Goal: Task Accomplishment & Management: Use online tool/utility

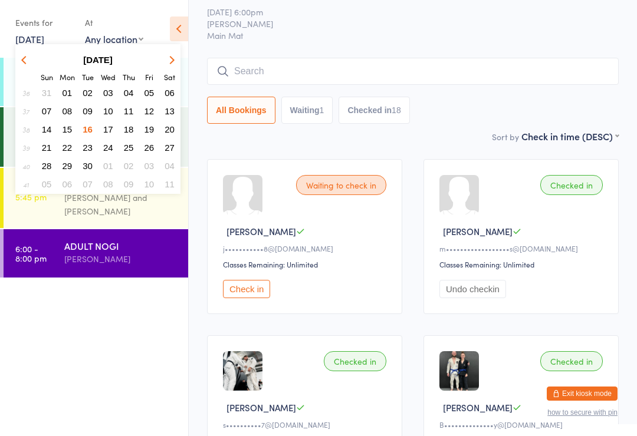
click at [104, 128] on span "17" at bounding box center [108, 129] width 10 height 10
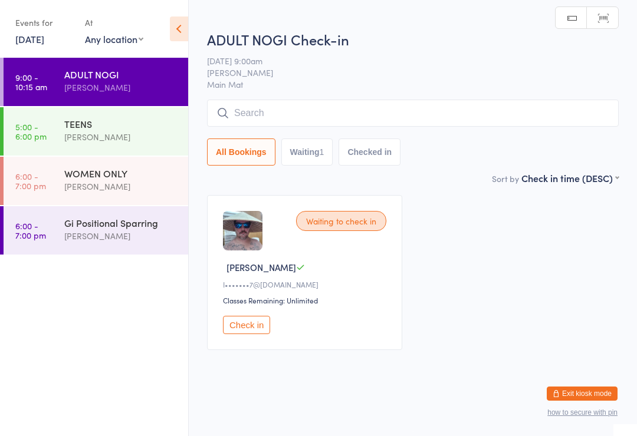
click at [235, 110] on input "search" at bounding box center [413, 113] width 412 height 27
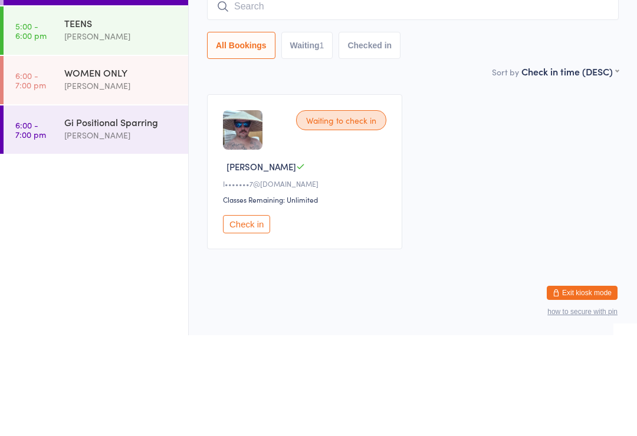
scroll to position [11, 0]
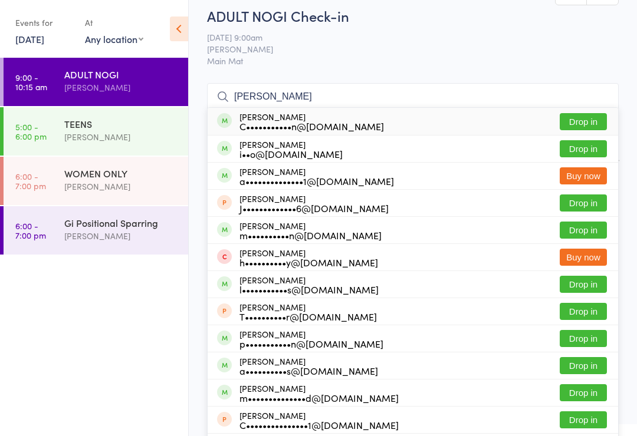
type input "[PERSON_NAME]"
click at [592, 124] on button "Drop in" at bounding box center [583, 121] width 47 height 17
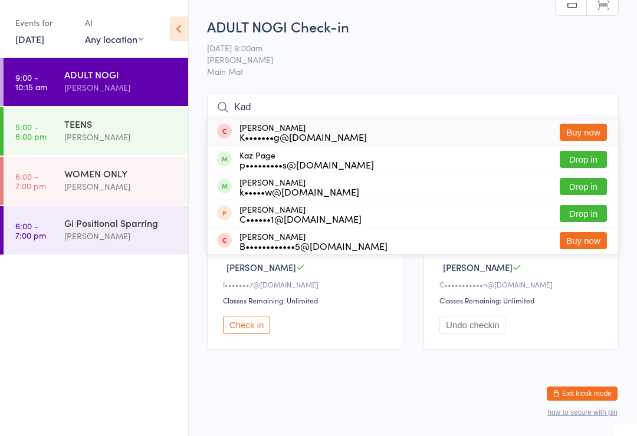
type input "Kad"
click at [567, 178] on button "Drop in" at bounding box center [583, 186] width 47 height 17
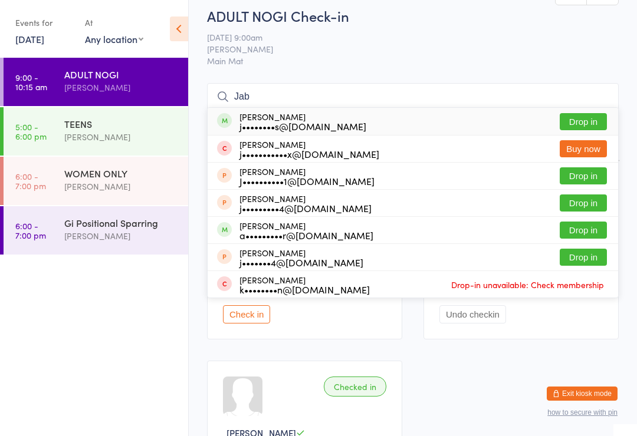
type input "Jab"
click at [601, 114] on button "Drop in" at bounding box center [583, 121] width 47 height 17
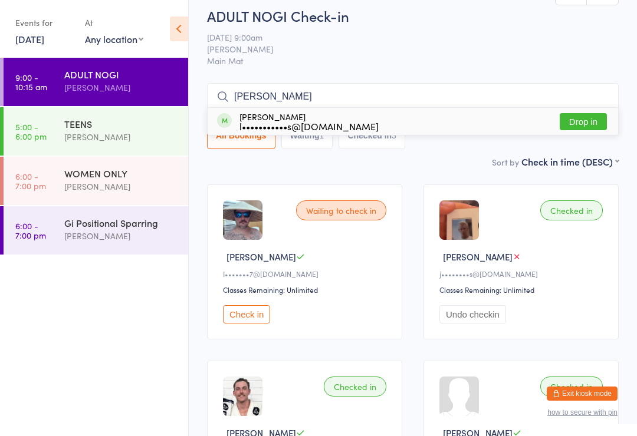
type input "[PERSON_NAME]"
click at [592, 117] on button "Drop in" at bounding box center [583, 121] width 47 height 17
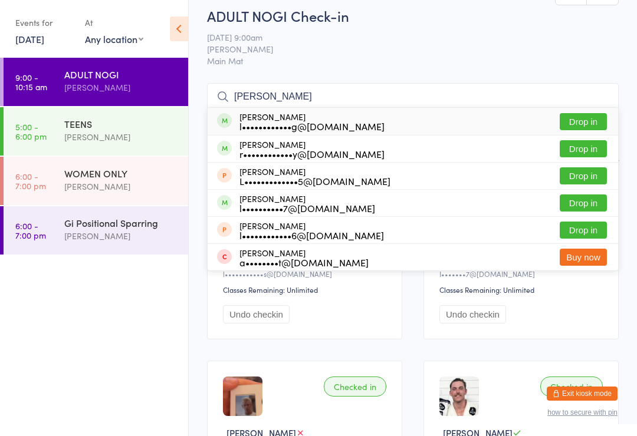
type input "[PERSON_NAME]"
click at [576, 199] on button "Drop in" at bounding box center [583, 203] width 47 height 17
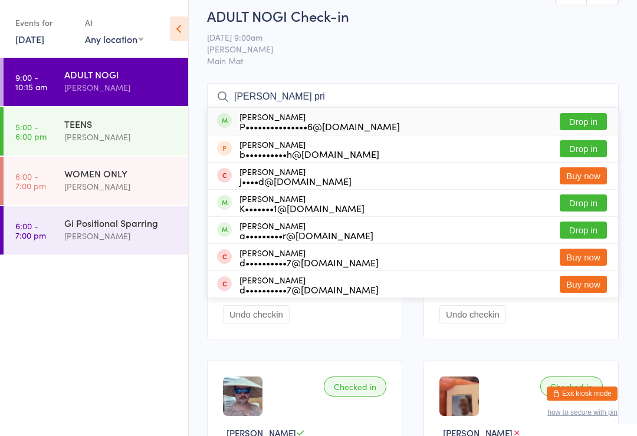
type input "[PERSON_NAME] pri"
click at [582, 125] on button "Drop in" at bounding box center [583, 121] width 47 height 17
